Goal: Transaction & Acquisition: Purchase product/service

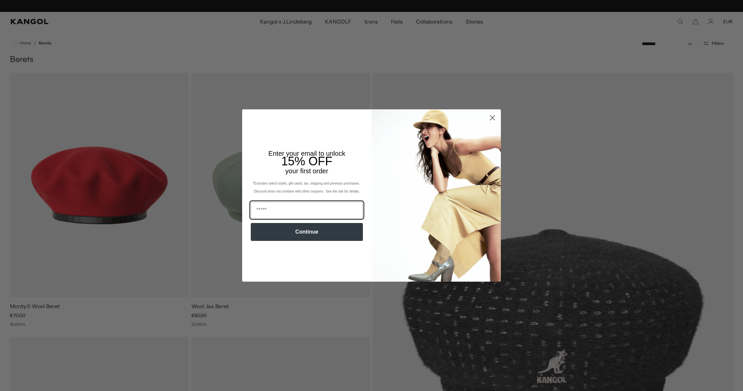
scroll to position [0, 137]
type input "**********"
click at [311, 232] on button "Continue" at bounding box center [307, 232] width 112 height 18
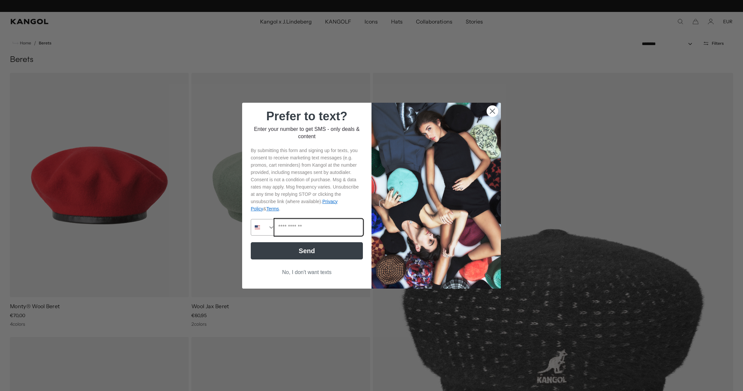
scroll to position [0, 0]
click at [271, 229] on icon "Search Countries" at bounding box center [271, 227] width 7 height 7
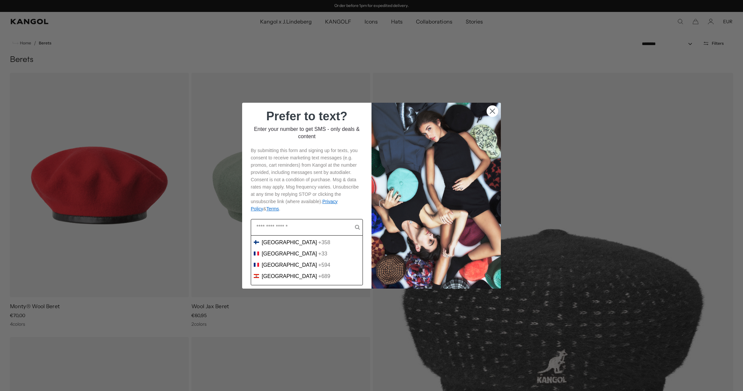
scroll to position [793, 0]
click at [273, 255] on span "France" at bounding box center [289, 255] width 55 height 6
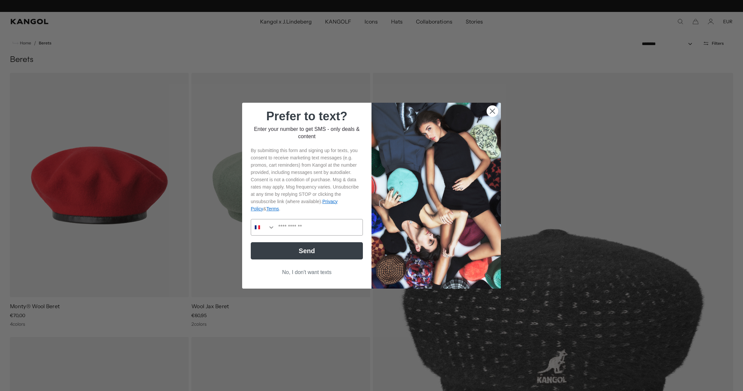
scroll to position [0, 0]
click at [294, 249] on button "Send" at bounding box center [307, 250] width 112 height 17
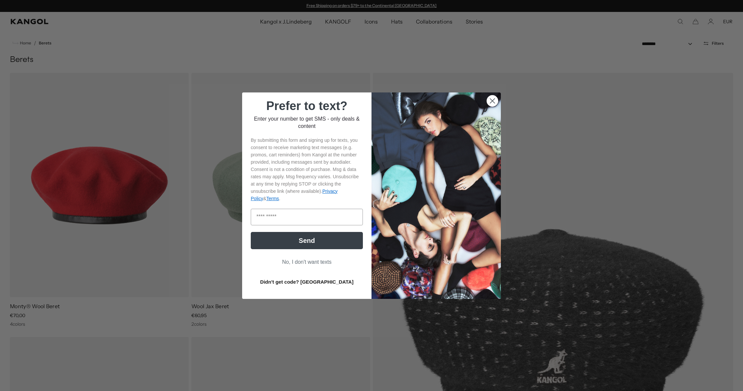
click at [311, 262] on button "No, I don't want texts" at bounding box center [307, 262] width 112 height 13
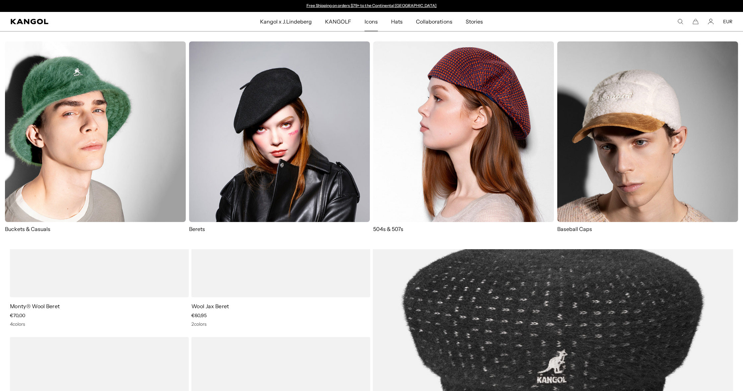
click at [470, 108] on img at bounding box center [463, 131] width 181 height 181
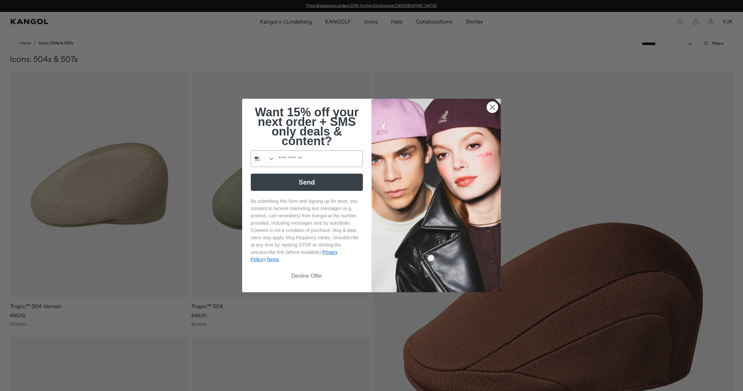
click at [494, 109] on icon "Close dialog" at bounding box center [492, 107] width 5 height 5
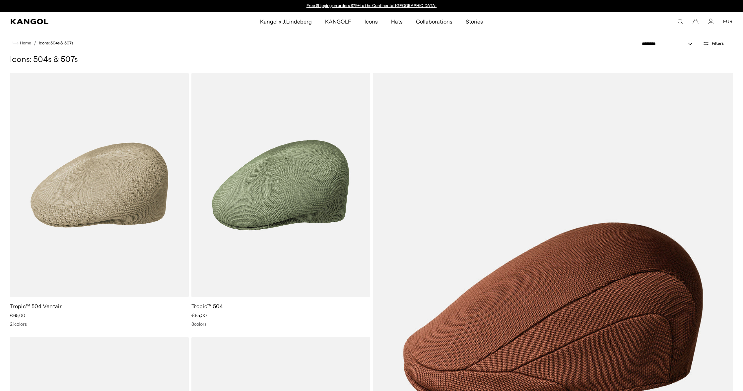
click at [680, 21] on icon "Search here" at bounding box center [680, 22] width 6 height 6
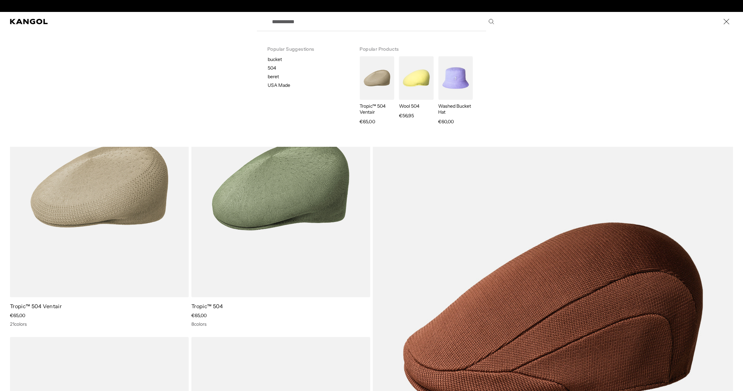
scroll to position [0, 137]
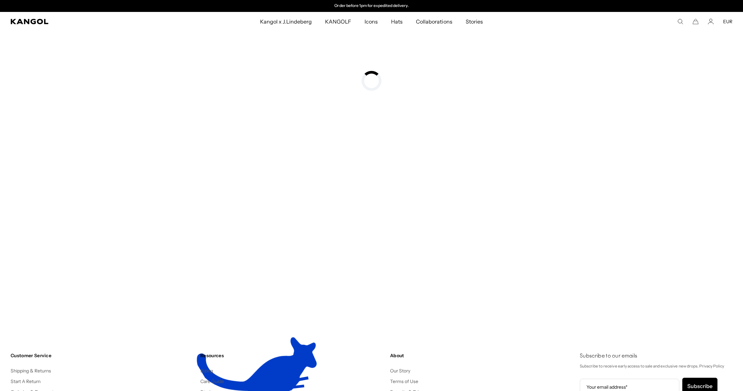
type input "***"
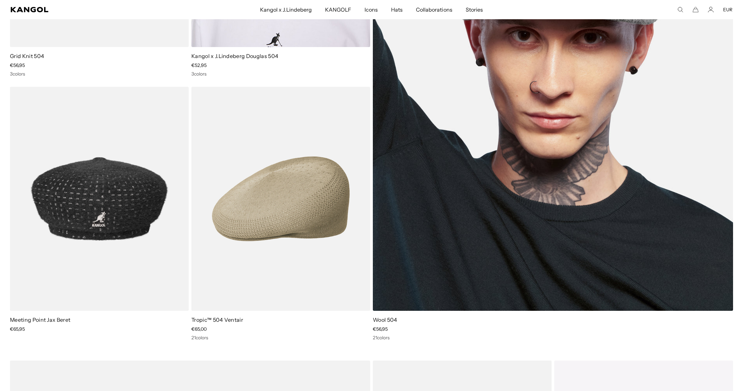
click at [622, 89] on img at bounding box center [553, 67] width 360 height 489
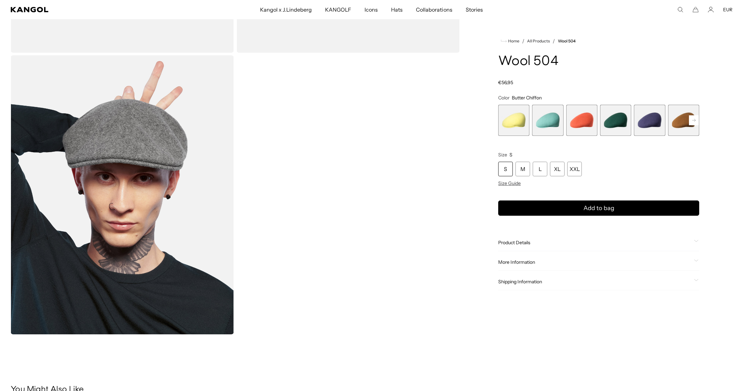
scroll to position [271, 0]
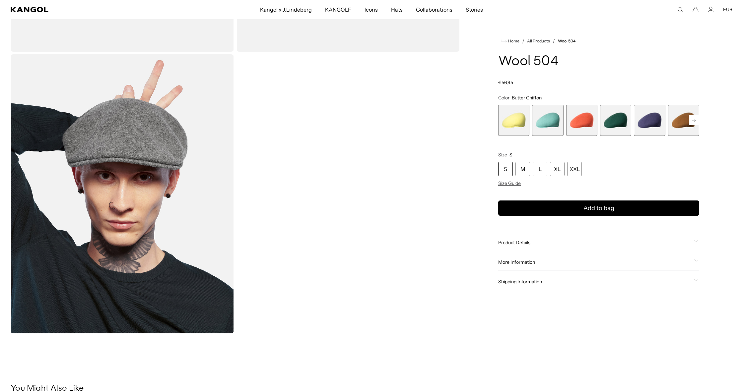
click at [697, 118] on rect at bounding box center [694, 120] width 10 height 10
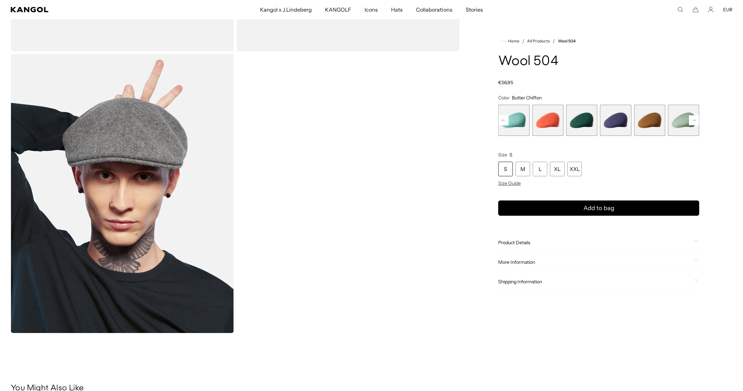
click at [697, 118] on rect at bounding box center [694, 120] width 10 height 10
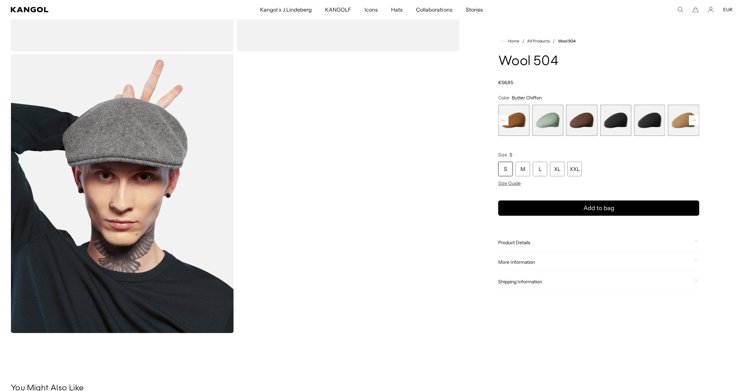
click at [697, 118] on rect at bounding box center [694, 120] width 10 height 10
click at [581, 121] on span "9 of 21" at bounding box center [581, 120] width 31 height 31
click at [623, 122] on span "10 of 21" at bounding box center [615, 120] width 31 height 31
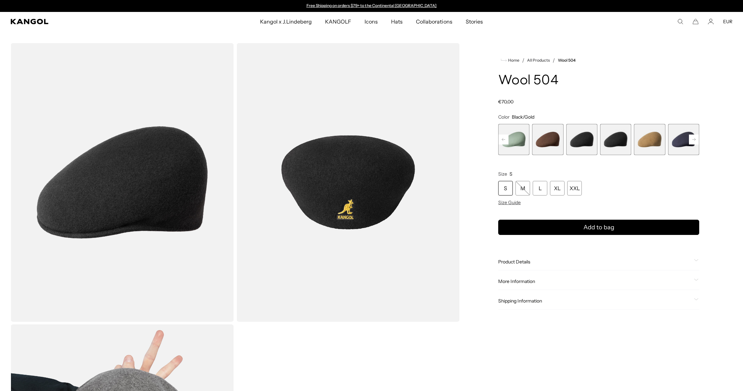
click at [580, 136] on span "9 of 21" at bounding box center [581, 139] width 31 height 31
click at [614, 136] on span "10 of 21" at bounding box center [615, 139] width 31 height 31
click at [696, 140] on rect at bounding box center [694, 140] width 10 height 10
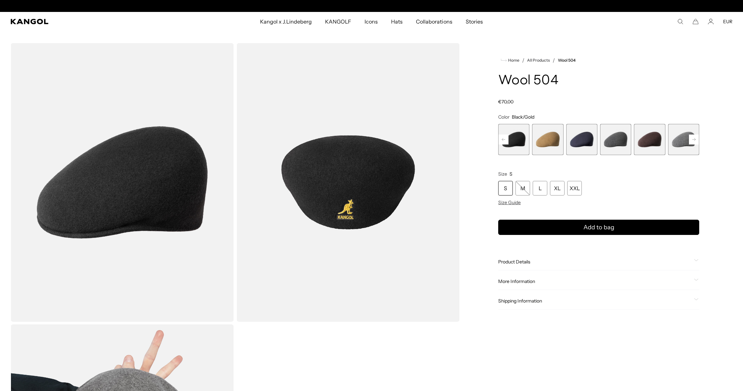
click at [696, 140] on rect at bounding box center [694, 140] width 10 height 10
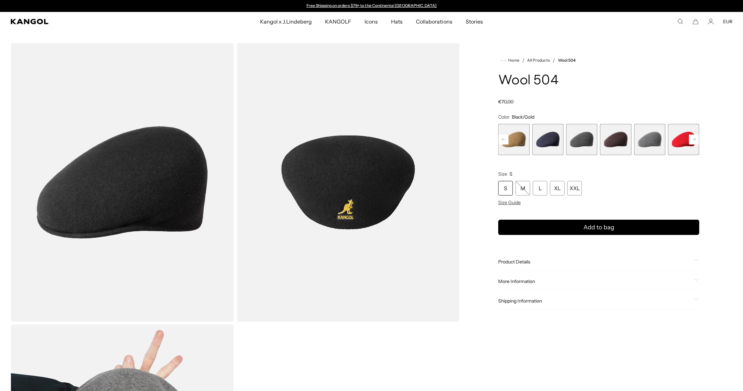
click at [696, 140] on rect at bounding box center [694, 140] width 10 height 10
click at [695, 140] on icon at bounding box center [694, 139] width 10 height 11
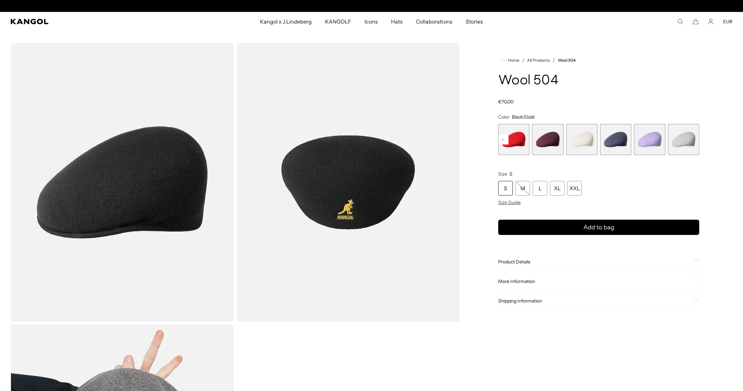
click at [507, 139] on rect at bounding box center [503, 140] width 10 height 10
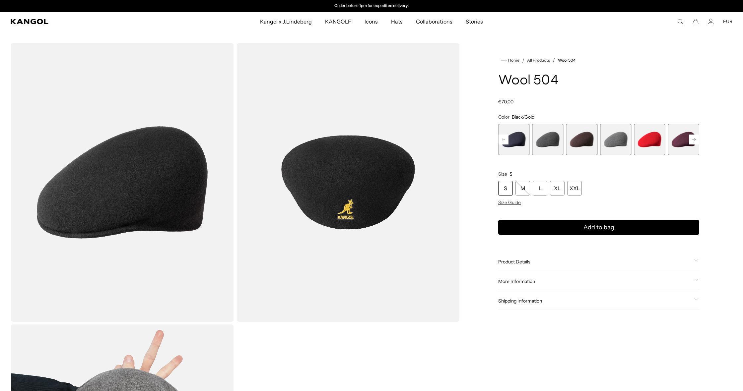
click at [507, 139] on rect at bounding box center [503, 140] width 10 height 10
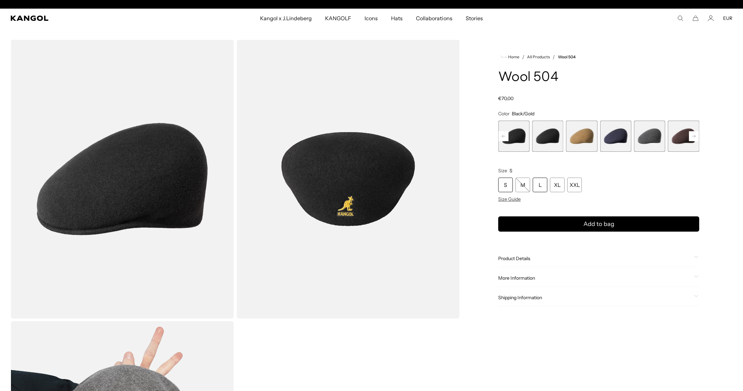
scroll to position [0, 0]
click at [508, 198] on span "Size Guide" at bounding box center [509, 199] width 23 height 6
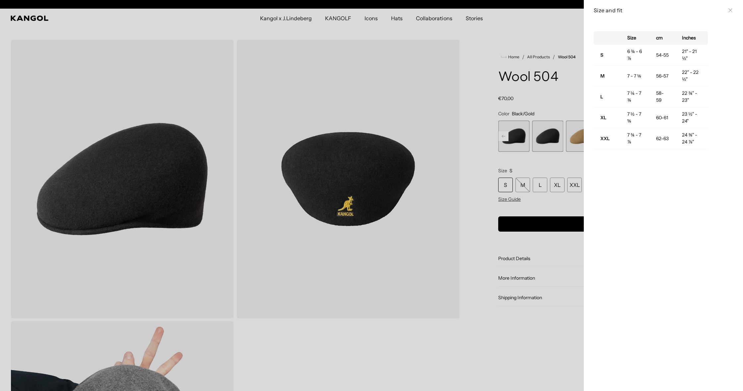
scroll to position [0, 137]
click at [516, 138] on div at bounding box center [371, 195] width 743 height 391
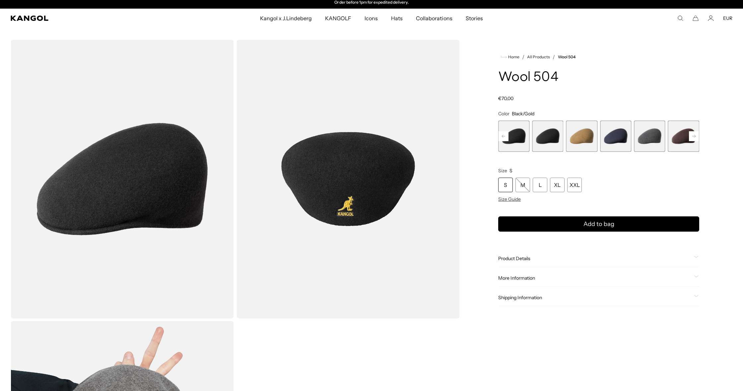
click at [516, 138] on span "9 of 21" at bounding box center [513, 136] width 31 height 31
click at [551, 140] on span "10 of 21" at bounding box center [547, 136] width 31 height 31
click at [522, 135] on span "9 of 21" at bounding box center [513, 136] width 31 height 31
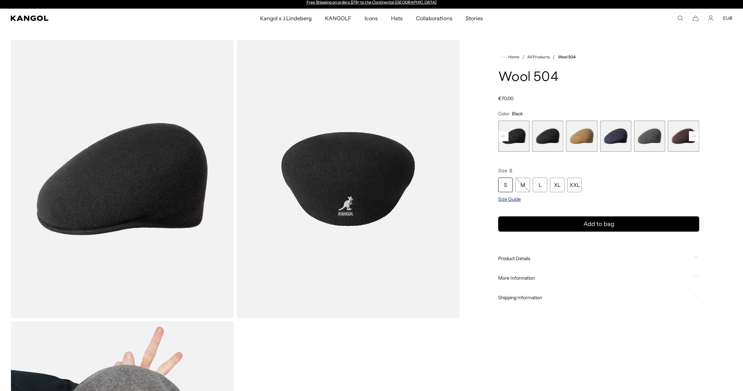
click at [510, 198] on span "Size Guide" at bounding box center [509, 199] width 23 height 6
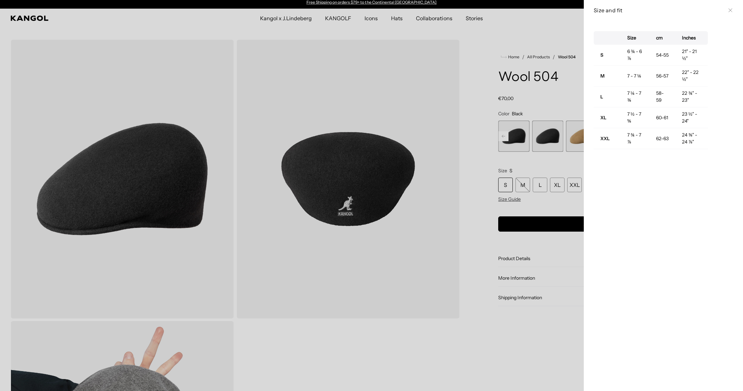
click at [557, 144] on div at bounding box center [371, 195] width 743 height 391
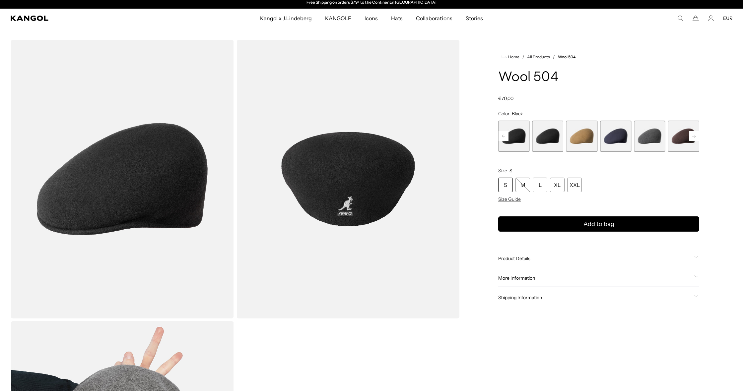
click at [553, 138] on span "10 of 21" at bounding box center [547, 136] width 31 height 31
click at [518, 141] on span "9 of 21" at bounding box center [513, 136] width 31 height 31
click at [545, 136] on span "10 of 21" at bounding box center [547, 136] width 31 height 31
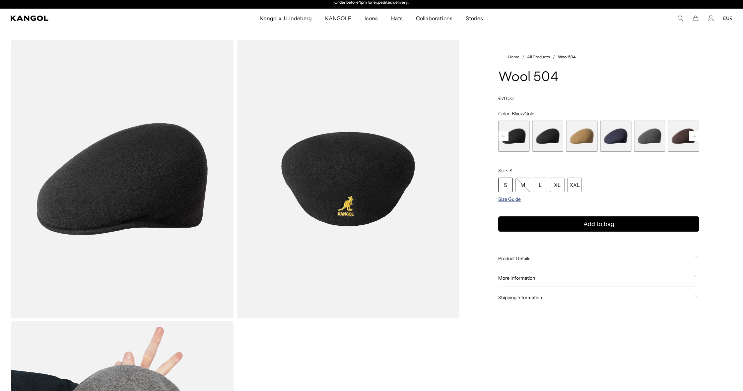
click at [515, 201] on span "Size Guide" at bounding box center [509, 199] width 23 height 6
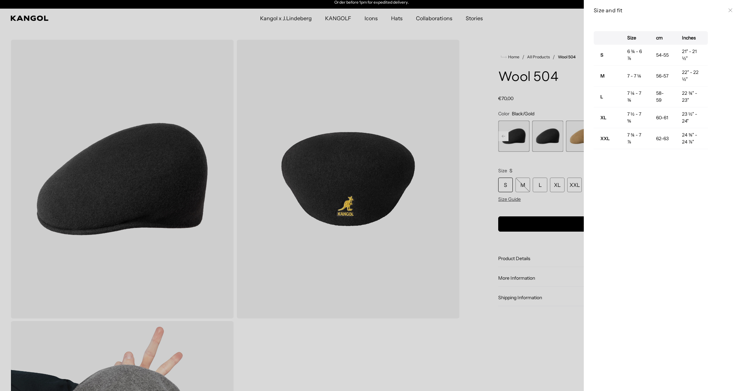
drag, startPoint x: 545, startPoint y: 196, endPoint x: 541, endPoint y: 199, distance: 5.6
click at [545, 196] on div at bounding box center [371, 195] width 743 height 391
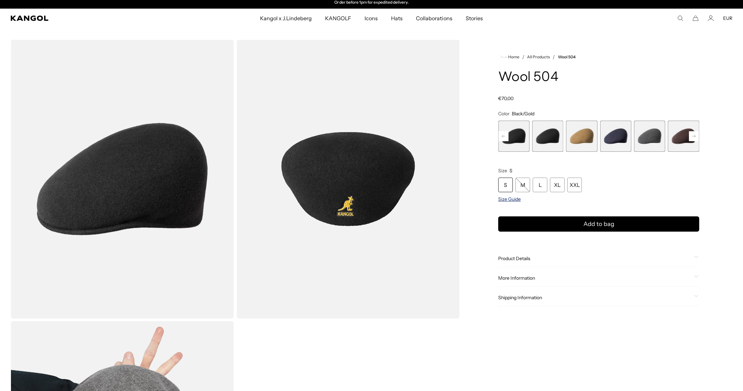
click at [512, 201] on span "Size Guide" at bounding box center [509, 199] width 23 height 6
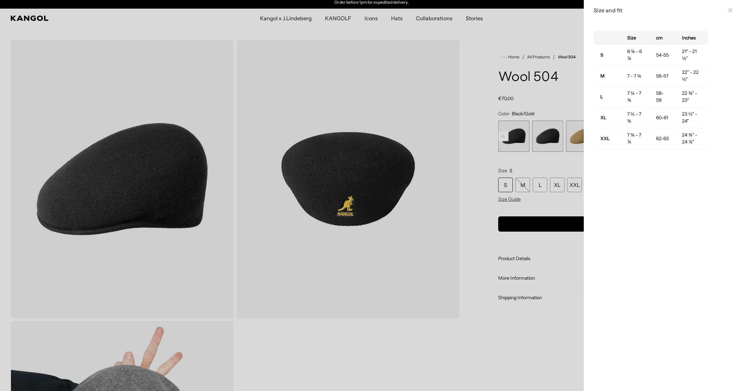
click at [371, 210] on div at bounding box center [371, 195] width 743 height 391
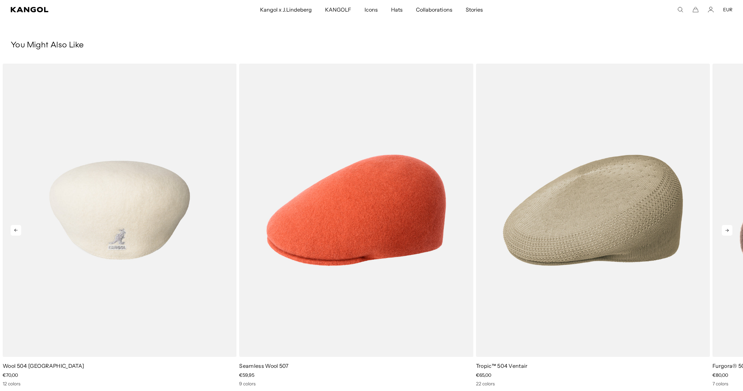
click at [208, 202] on img "1 of 5" at bounding box center [120, 211] width 234 height 294
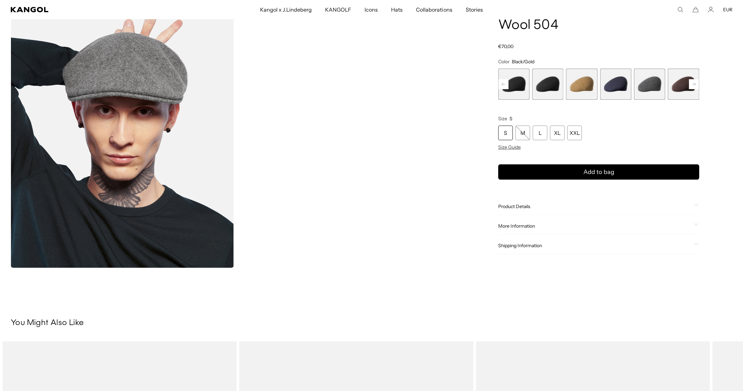
scroll to position [0, 0]
click at [511, 224] on span "More Information" at bounding box center [594, 227] width 193 height 6
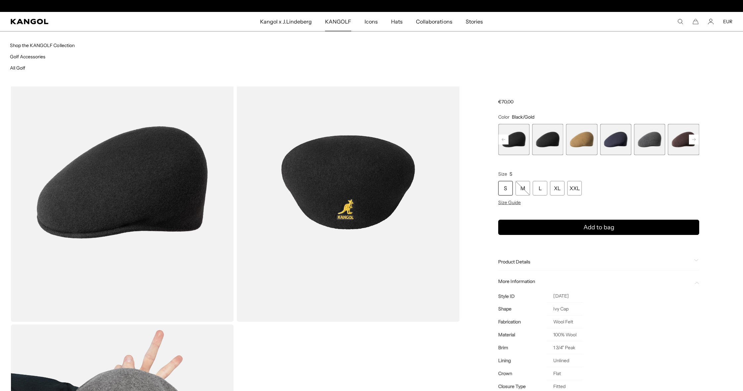
scroll to position [0, 137]
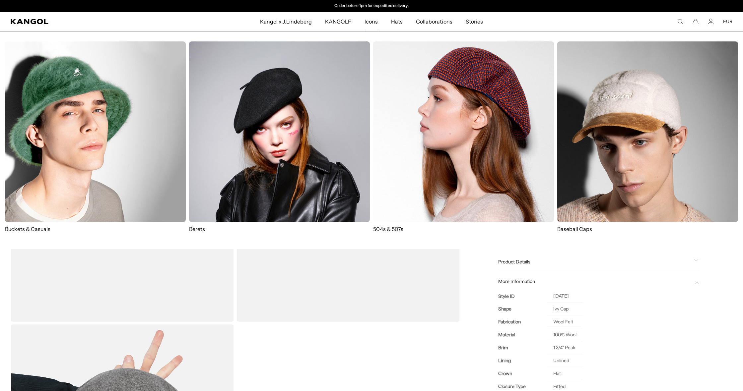
click at [80, 136] on img at bounding box center [95, 131] width 181 height 181
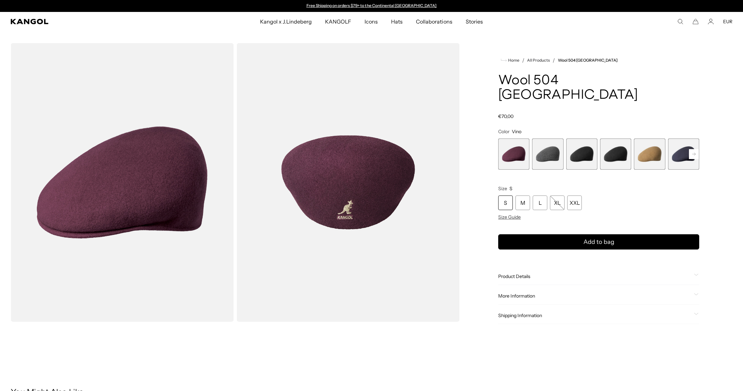
click at [617, 139] on span "4 of 12" at bounding box center [615, 154] width 31 height 31
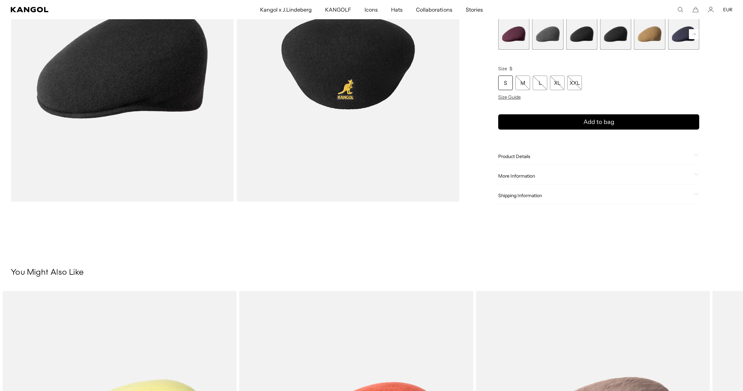
click at [510, 154] on span "Product Details" at bounding box center [594, 157] width 193 height 6
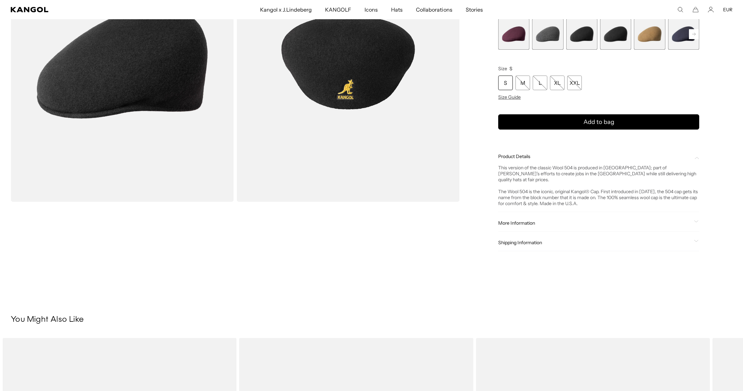
click at [523, 220] on span "More Information" at bounding box center [594, 223] width 193 height 6
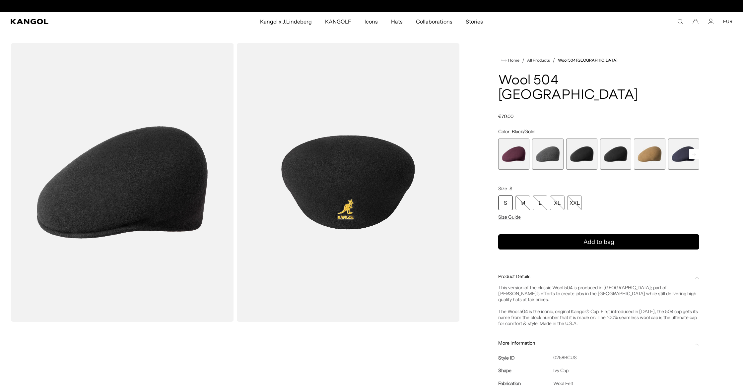
scroll to position [0, 137]
